Goal: Information Seeking & Learning: Learn about a topic

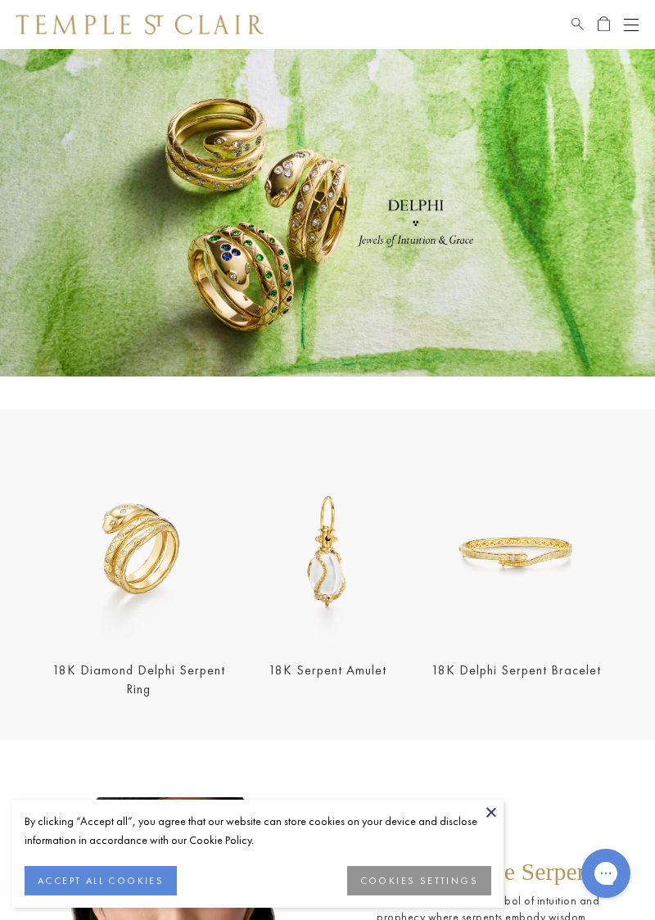
click at [95, 874] on button "ACCEPT ALL COOKIES" at bounding box center [101, 880] width 152 height 29
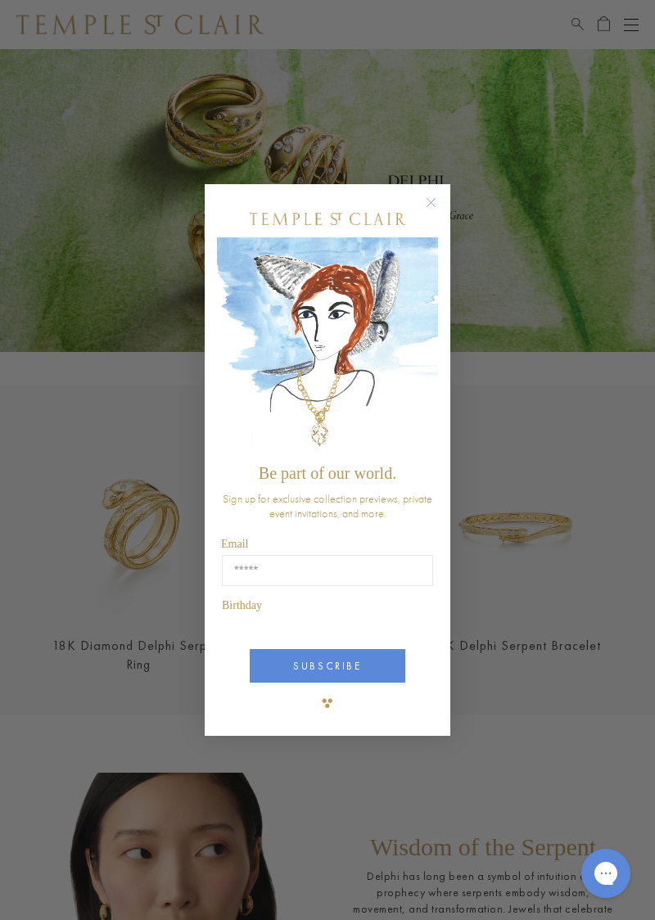
scroll to position [39, 0]
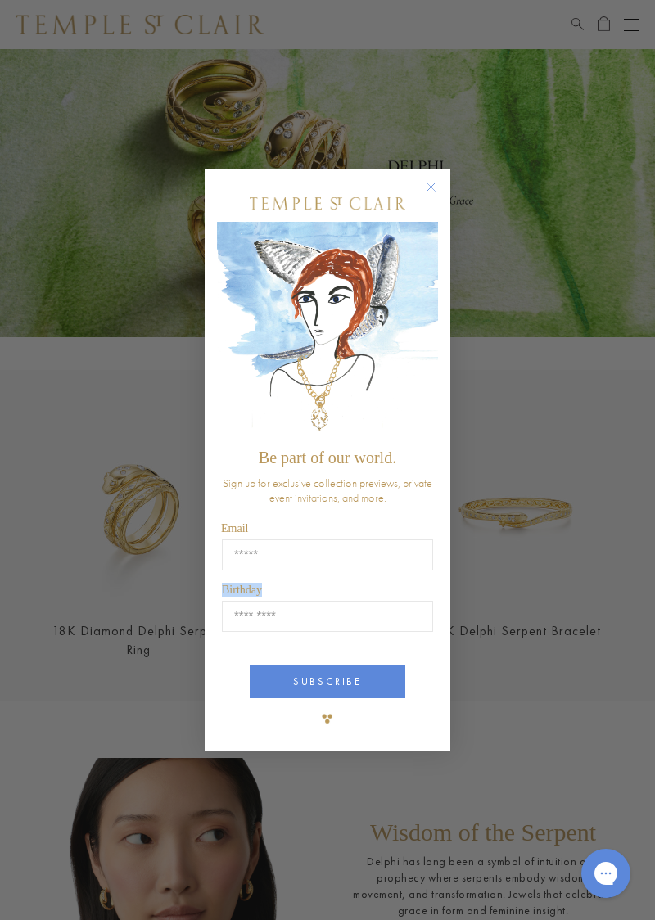
click at [432, 182] on circle "Close dialog" at bounding box center [432, 188] width 20 height 20
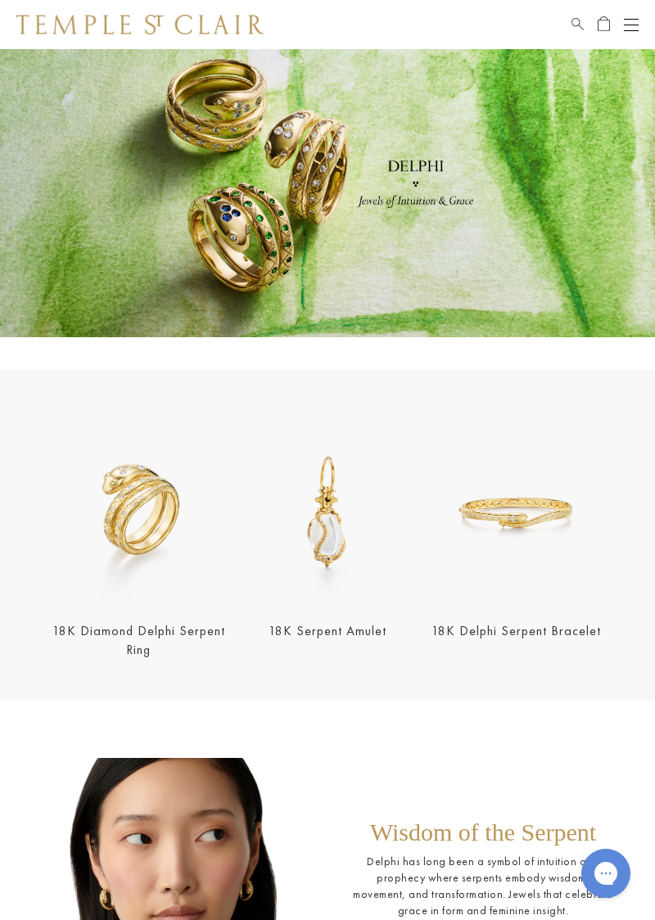
click at [144, 526] on img at bounding box center [138, 512] width 179 height 179
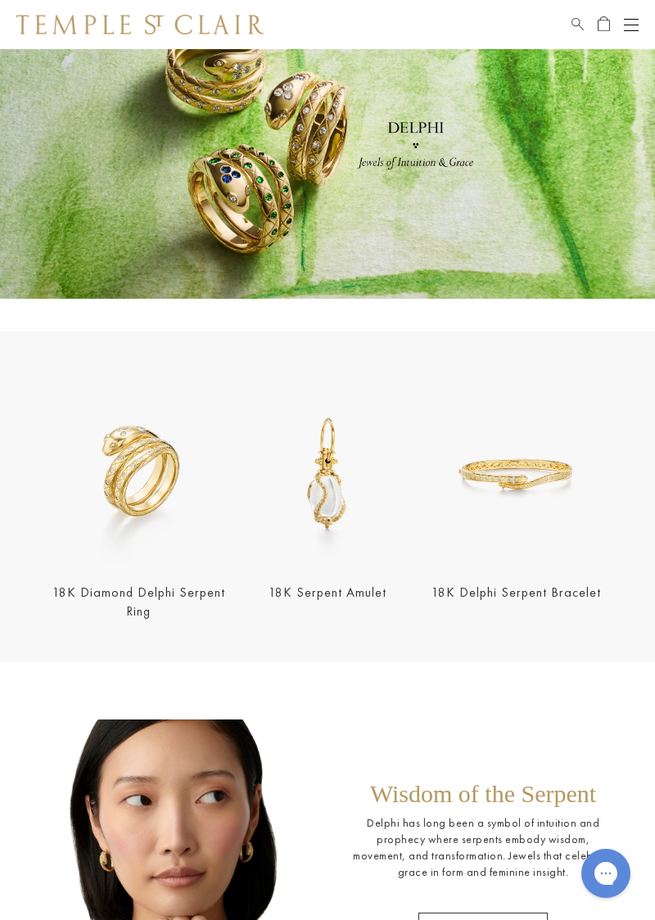
click at [517, 520] on img at bounding box center [515, 474] width 179 height 179
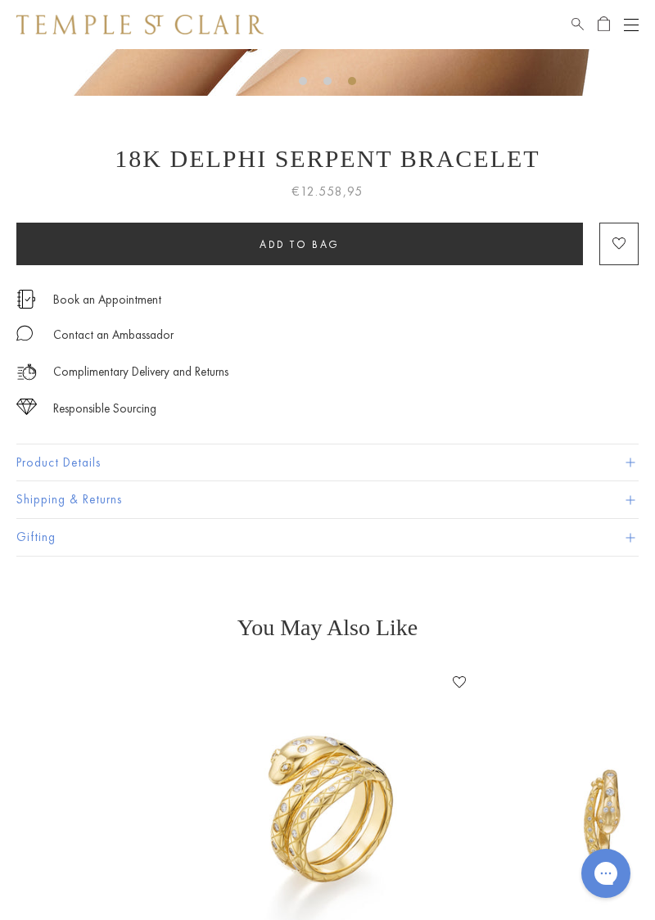
scroll to position [612, 0]
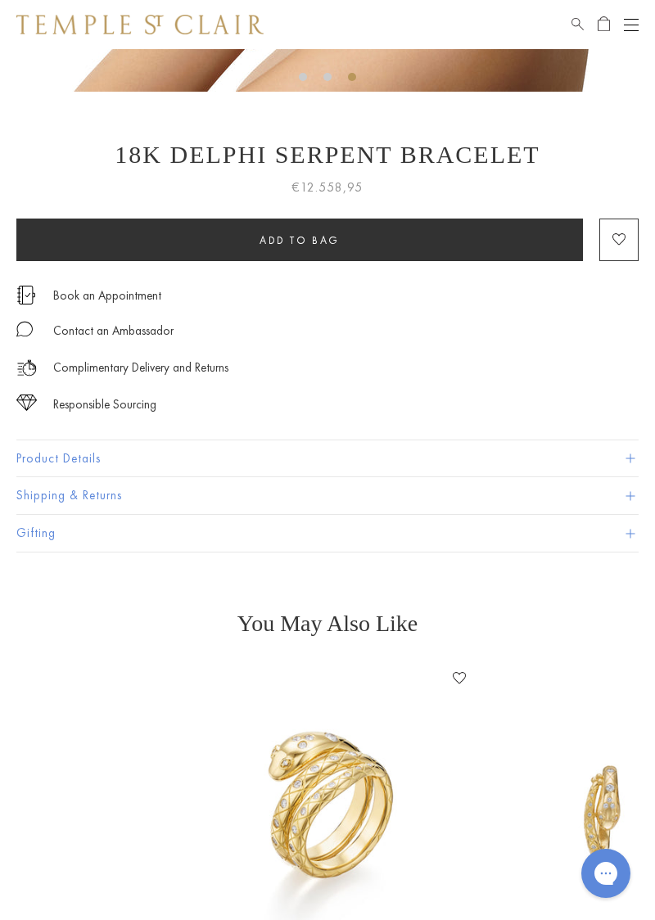
click at [55, 477] on button "Product Details" at bounding box center [327, 458] width 622 height 37
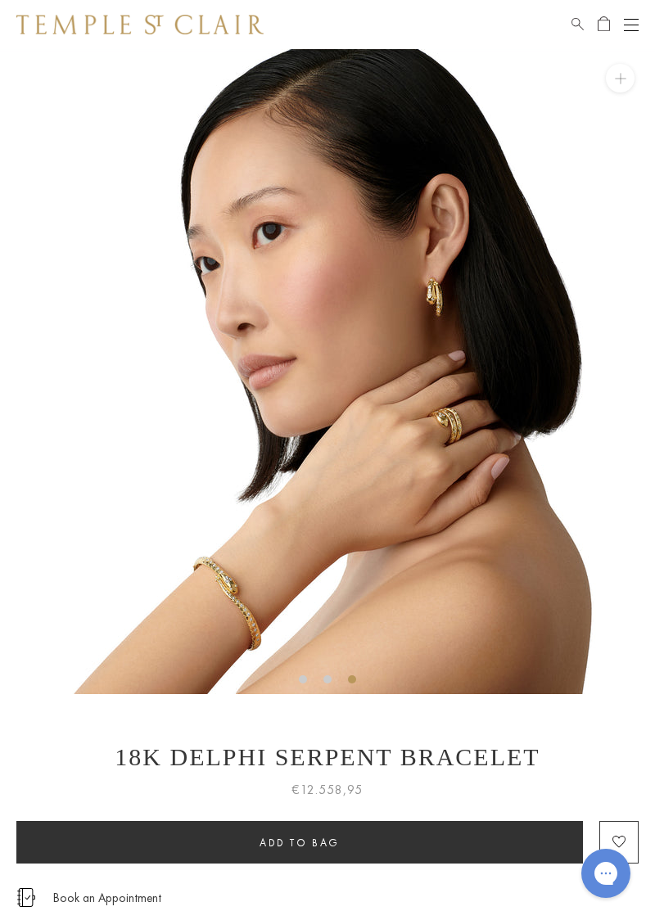
scroll to position [0, 0]
